Goal: Task Accomplishment & Management: Manage account settings

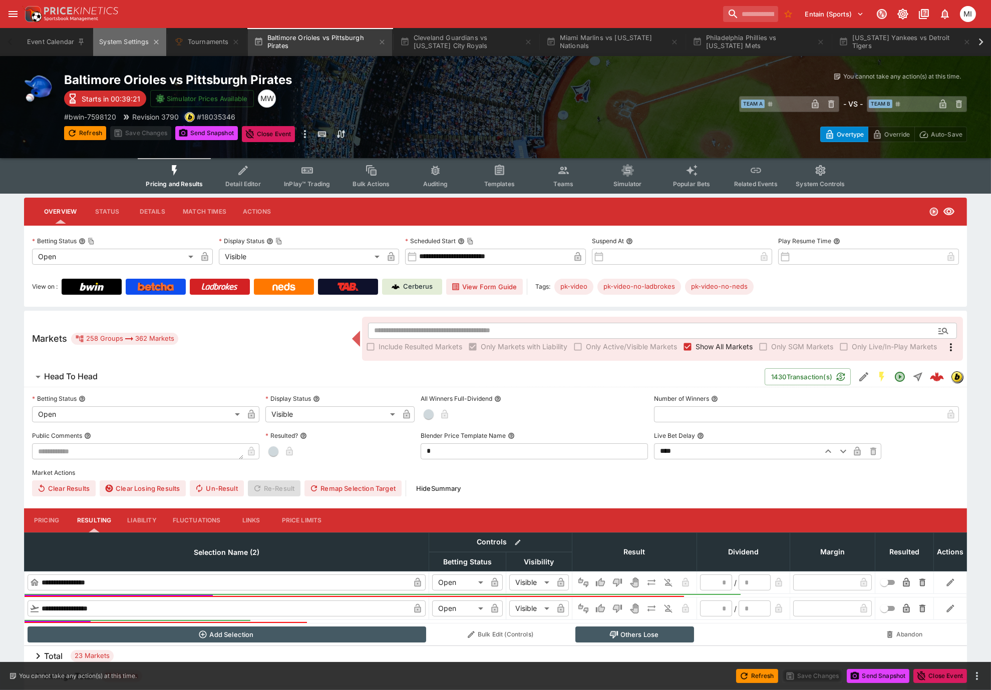
click at [127, 39] on button "System Settings" at bounding box center [129, 42] width 73 height 28
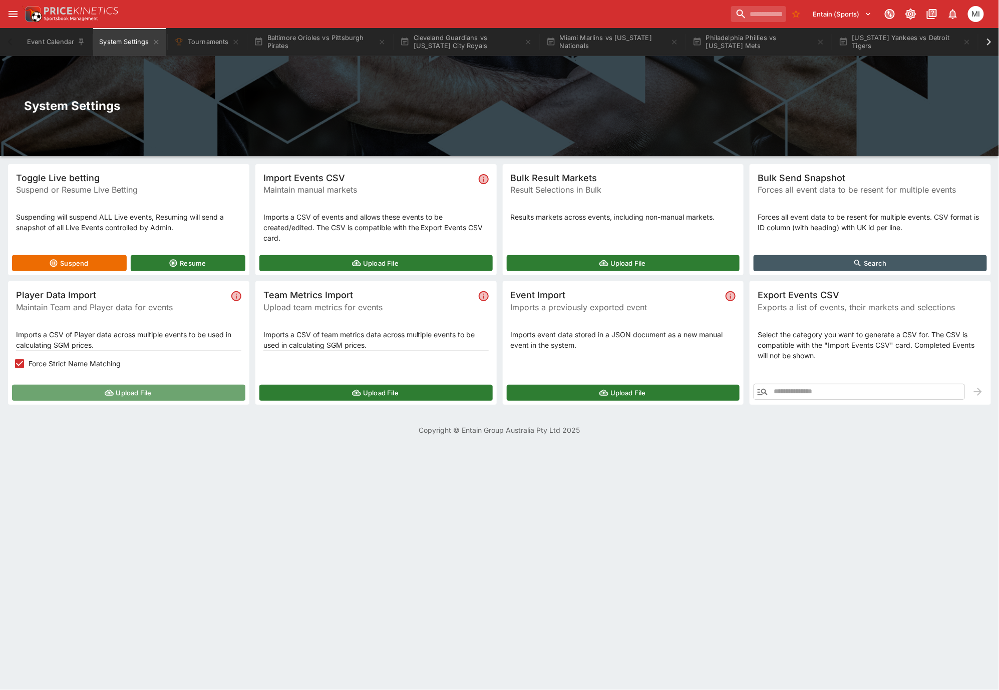
click at [75, 387] on button "Upload File" at bounding box center [128, 393] width 233 height 16
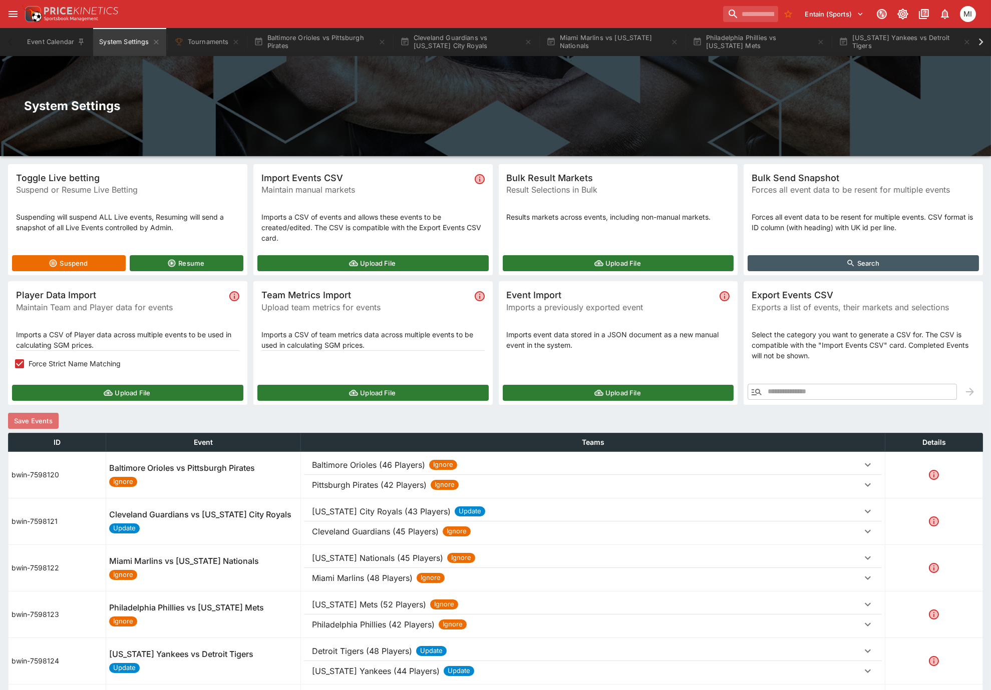
click at [49, 421] on button "Save Events" at bounding box center [33, 421] width 51 height 16
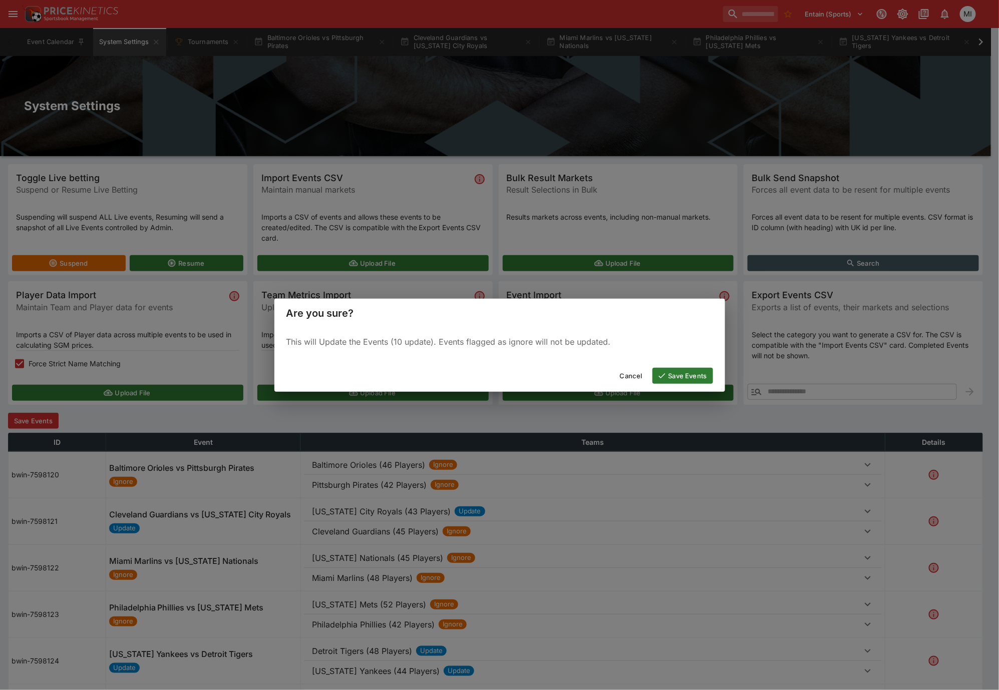
click at [675, 377] on button "Save Events" at bounding box center [682, 376] width 61 height 16
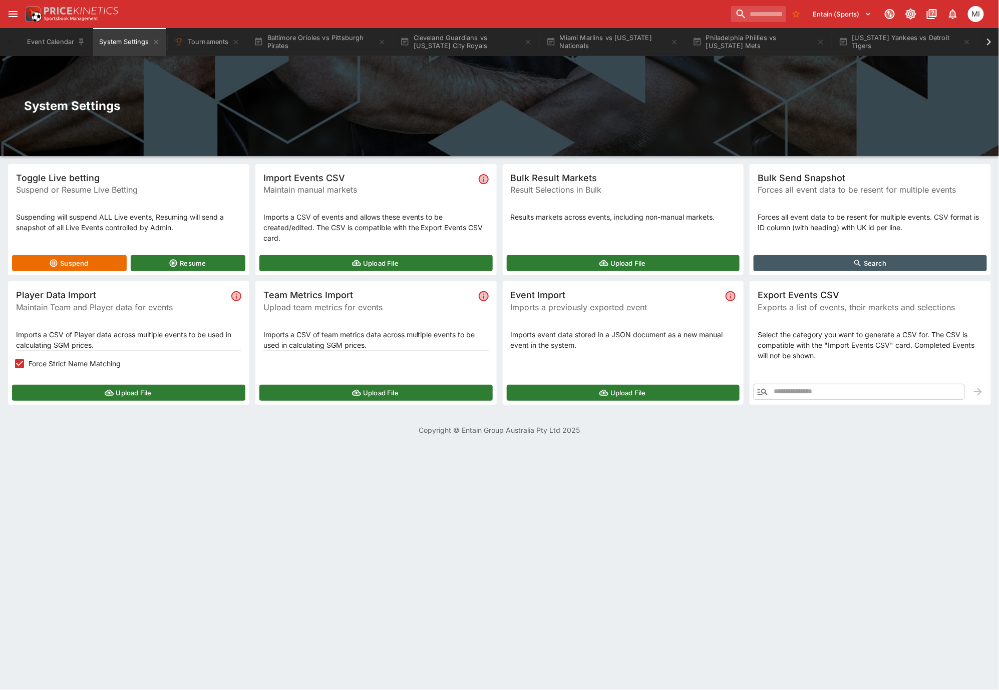
click at [986, 43] on icon at bounding box center [989, 42] width 14 height 14
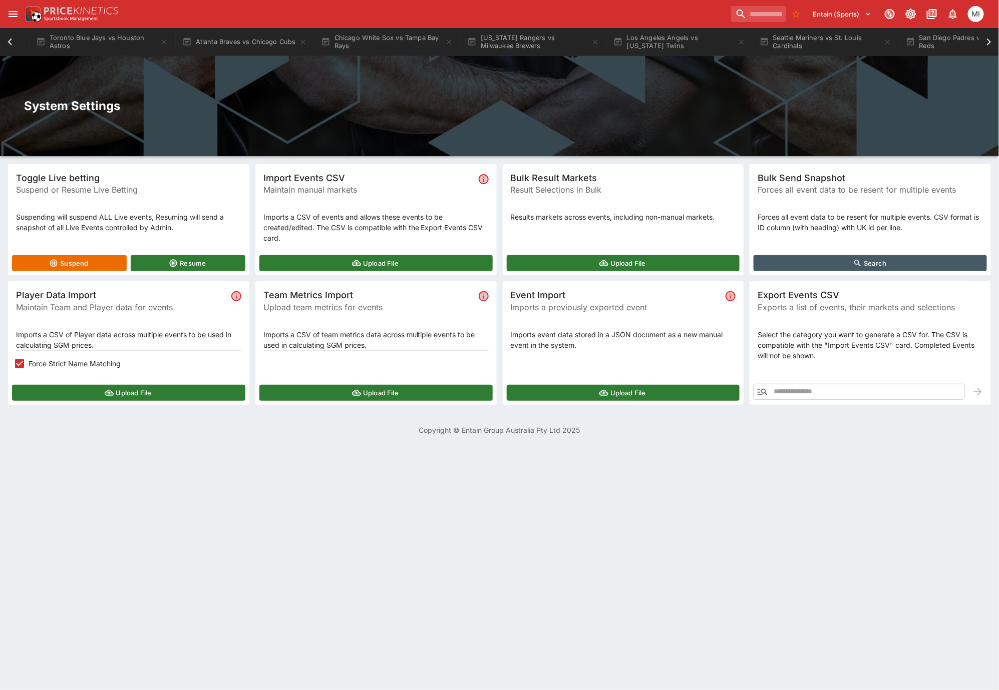
click at [987, 43] on icon at bounding box center [989, 42] width 14 height 14
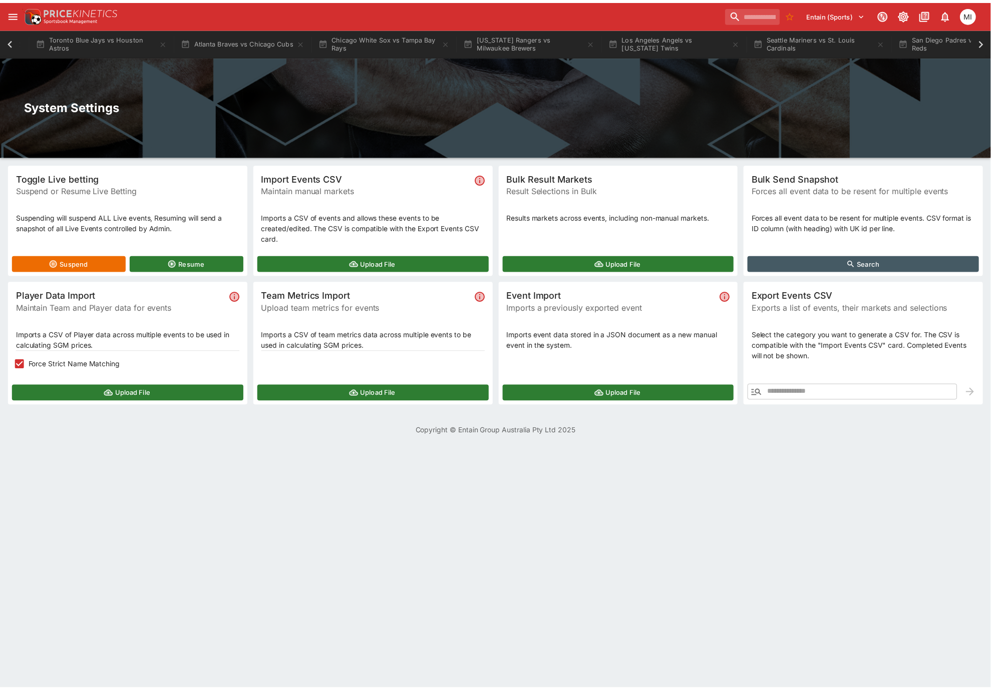
scroll to position [0, 1448]
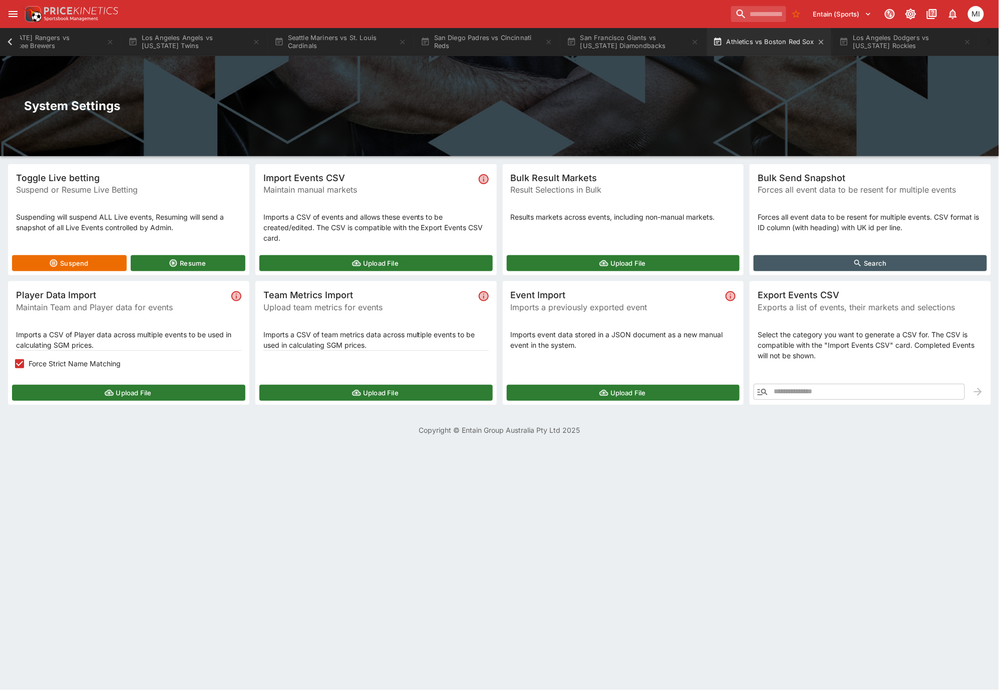
click at [775, 44] on button "Athletics vs Boston Red Sox" at bounding box center [769, 42] width 125 height 28
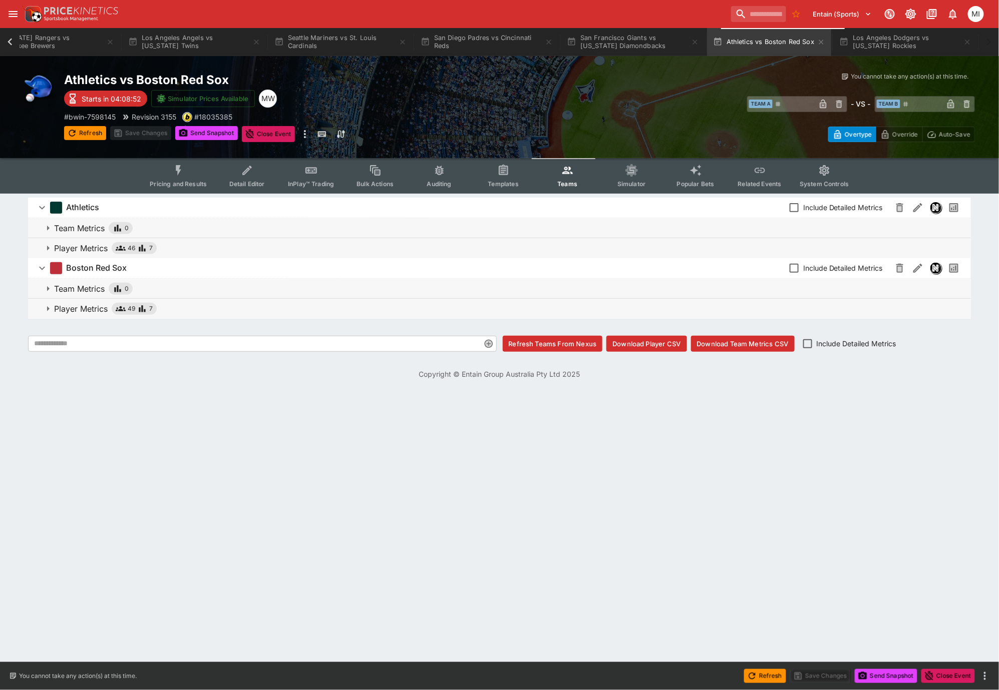
click at [87, 306] on p "Player Metrics" at bounding box center [81, 309] width 54 height 12
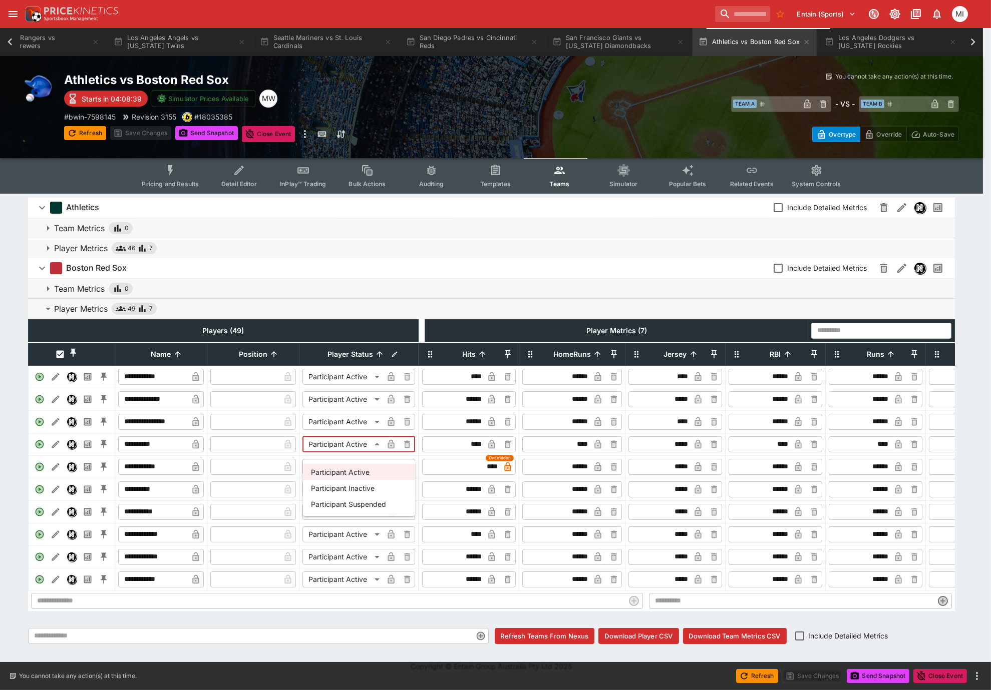
click at [366, 450] on body "Entain (Sports) 1 MI Event Calendar System Settings Tournaments Baltimore Oriol…" at bounding box center [495, 342] width 991 height 684
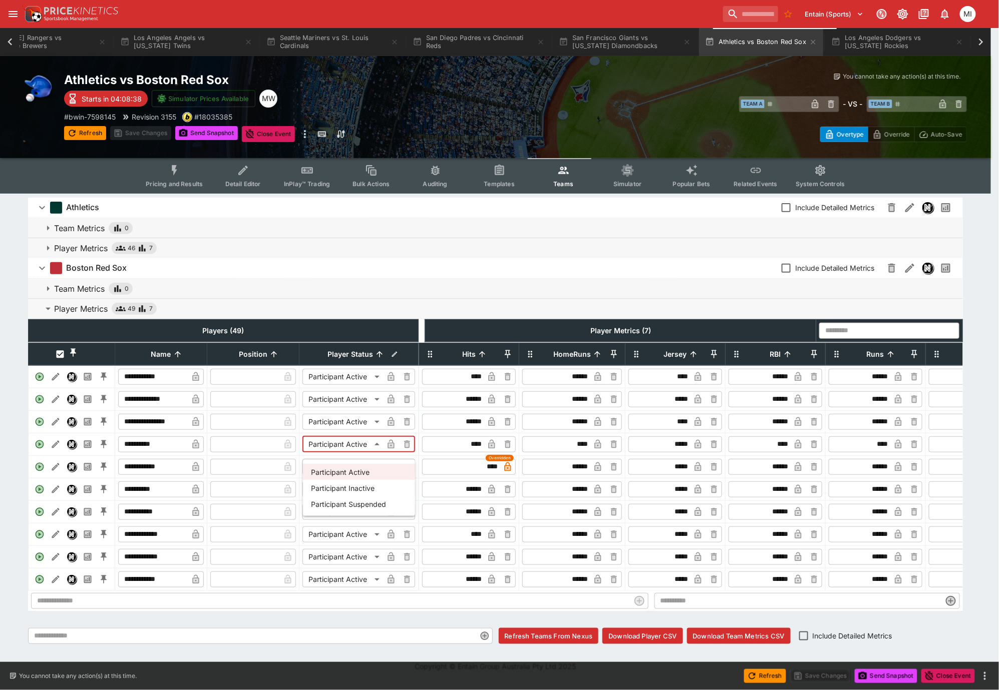
click at [365, 504] on li "Participant Suspended" at bounding box center [359, 504] width 112 height 16
type input "**********"
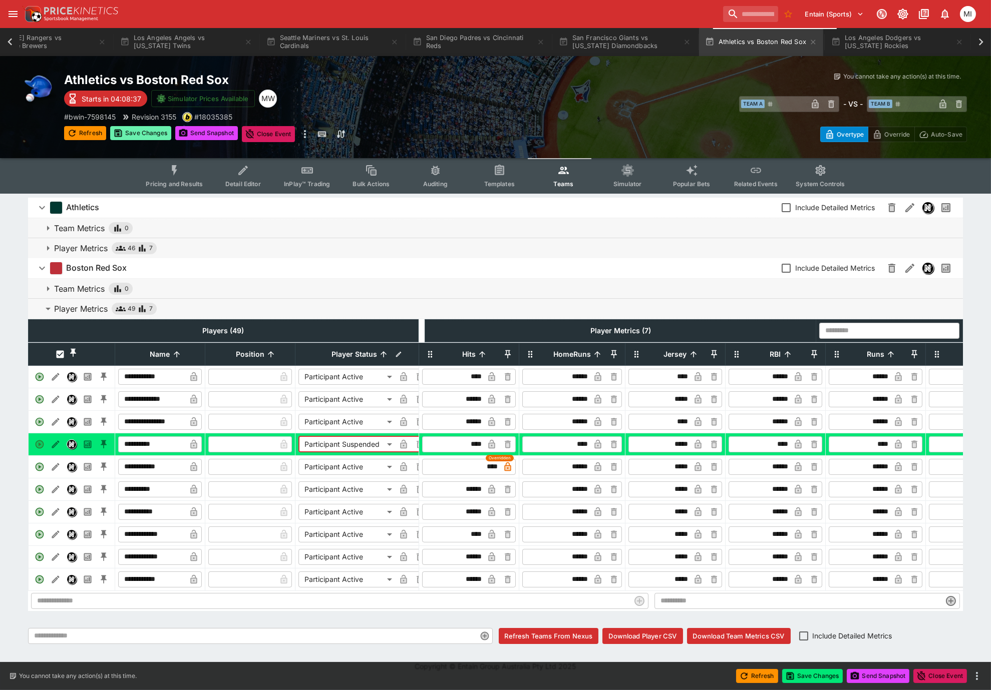
click at [154, 133] on button "Save Changes" at bounding box center [140, 133] width 61 height 14
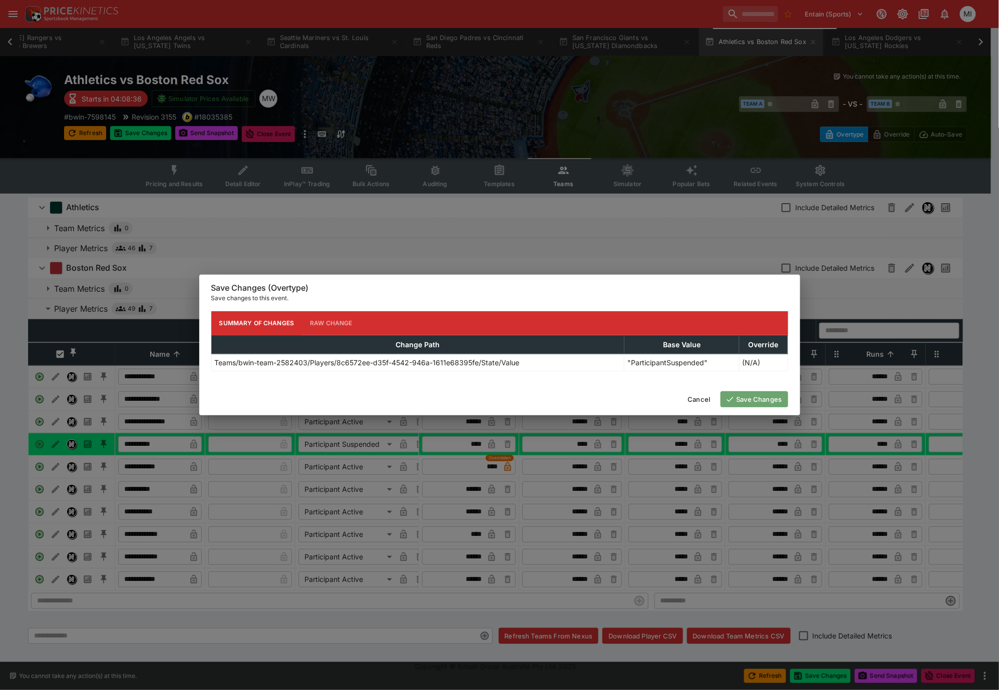
click at [759, 401] on button "Save Changes" at bounding box center [754, 400] width 68 height 16
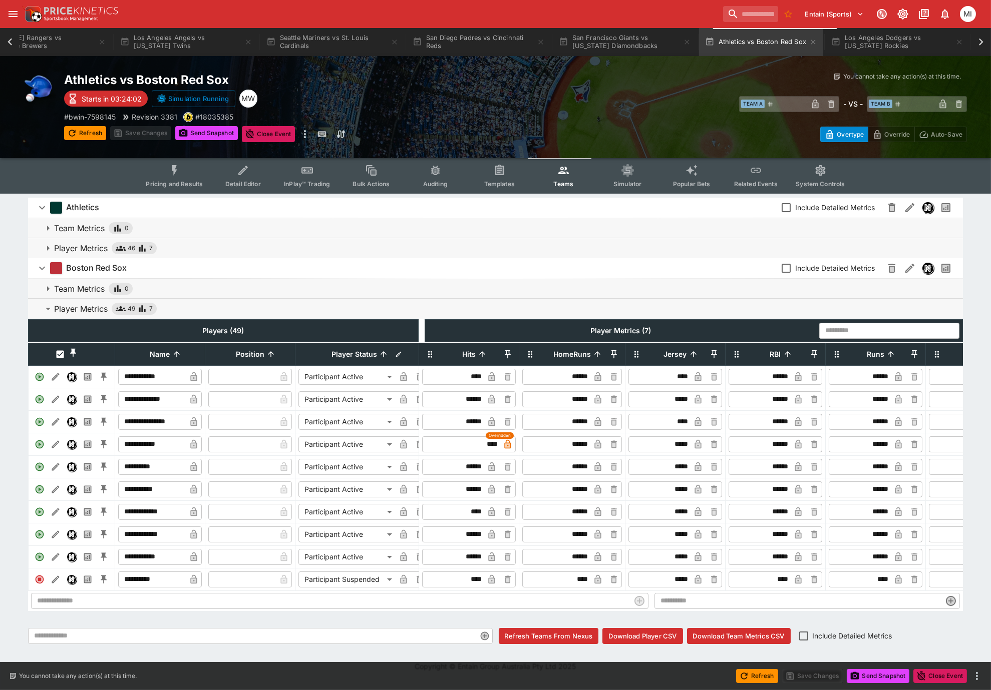
click at [3, 47] on icon at bounding box center [10, 42] width 14 height 14
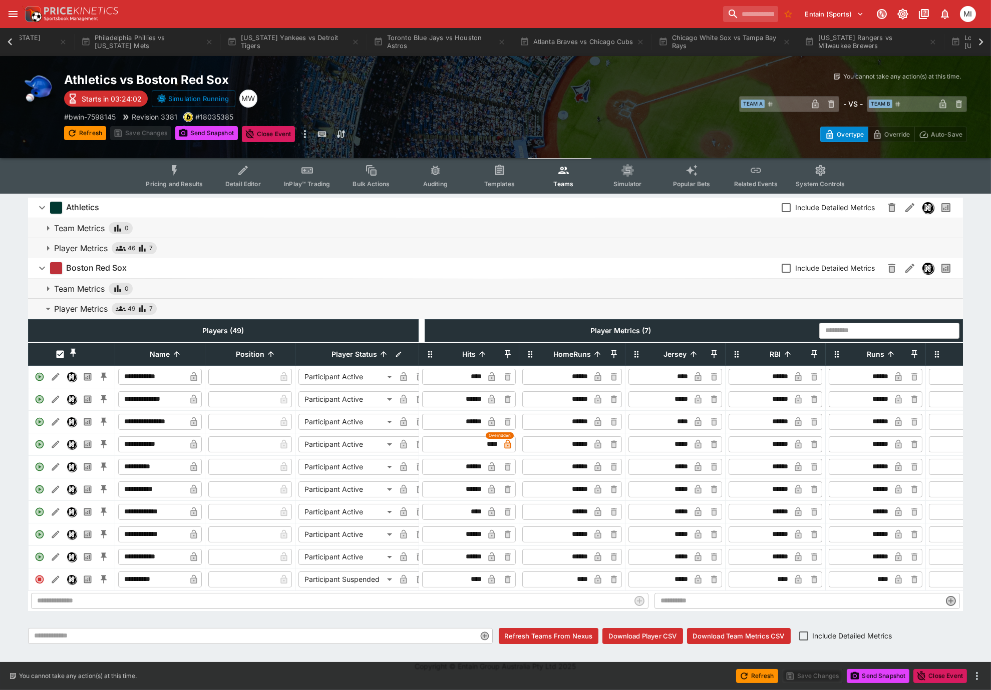
scroll to position [0, 499]
click at [955, 46] on button "[US_STATE] Rangers vs Milwaukee Brewers" at bounding box center [983, 42] width 144 height 28
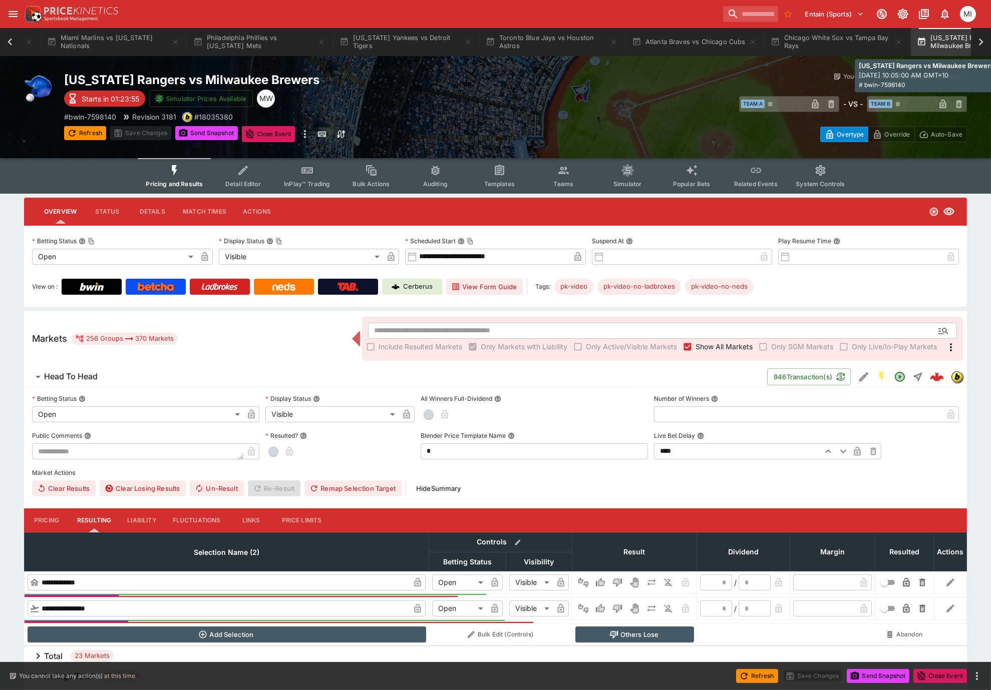
scroll to position [0, 592]
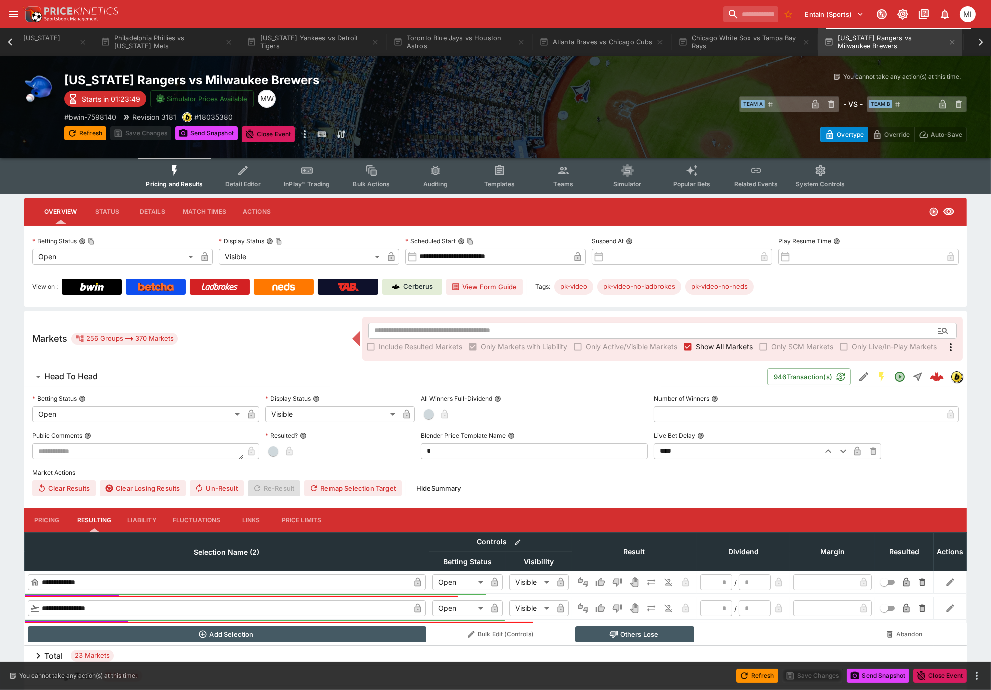
click at [558, 172] on icon "Event type filters" at bounding box center [563, 171] width 11 height 8
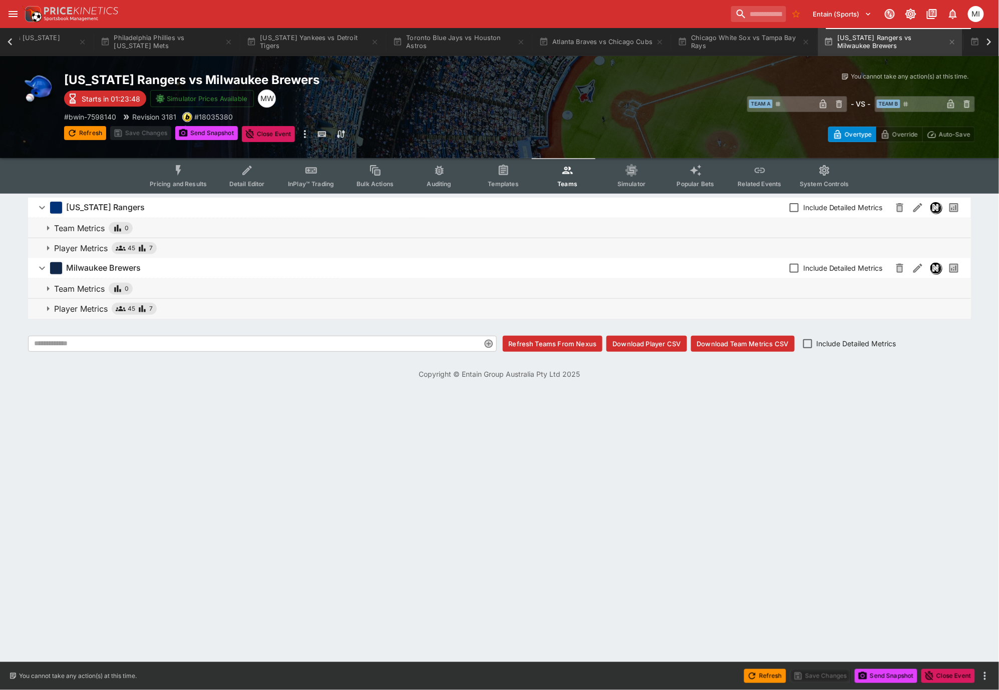
click at [85, 315] on button "Player Metrics 45 7" at bounding box center [499, 309] width 943 height 20
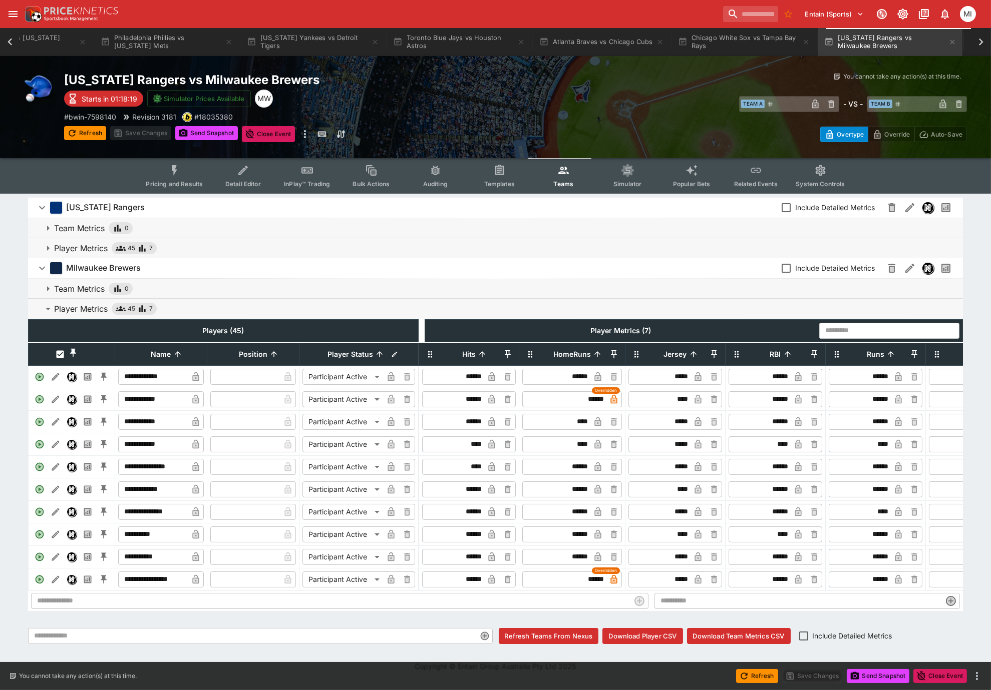
click at [9, 43] on icon at bounding box center [10, 41] width 5 height 7
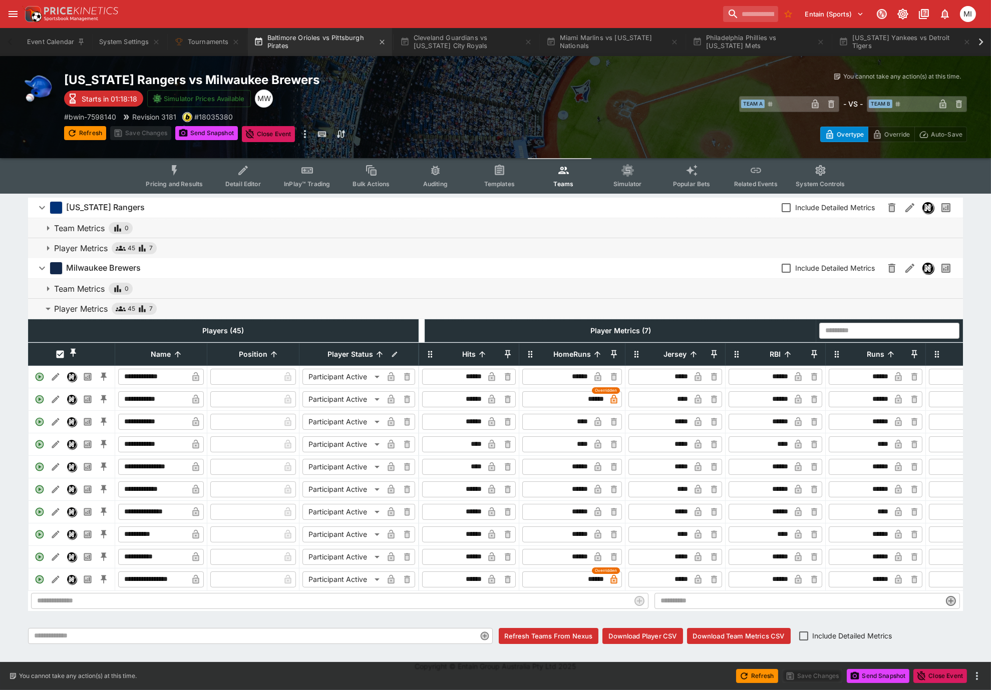
click at [309, 46] on button "Baltimore Orioles vs Pittsburgh Pirates" at bounding box center [320, 42] width 144 height 28
